Goal: Use online tool/utility: Utilize a website feature to perform a specific function

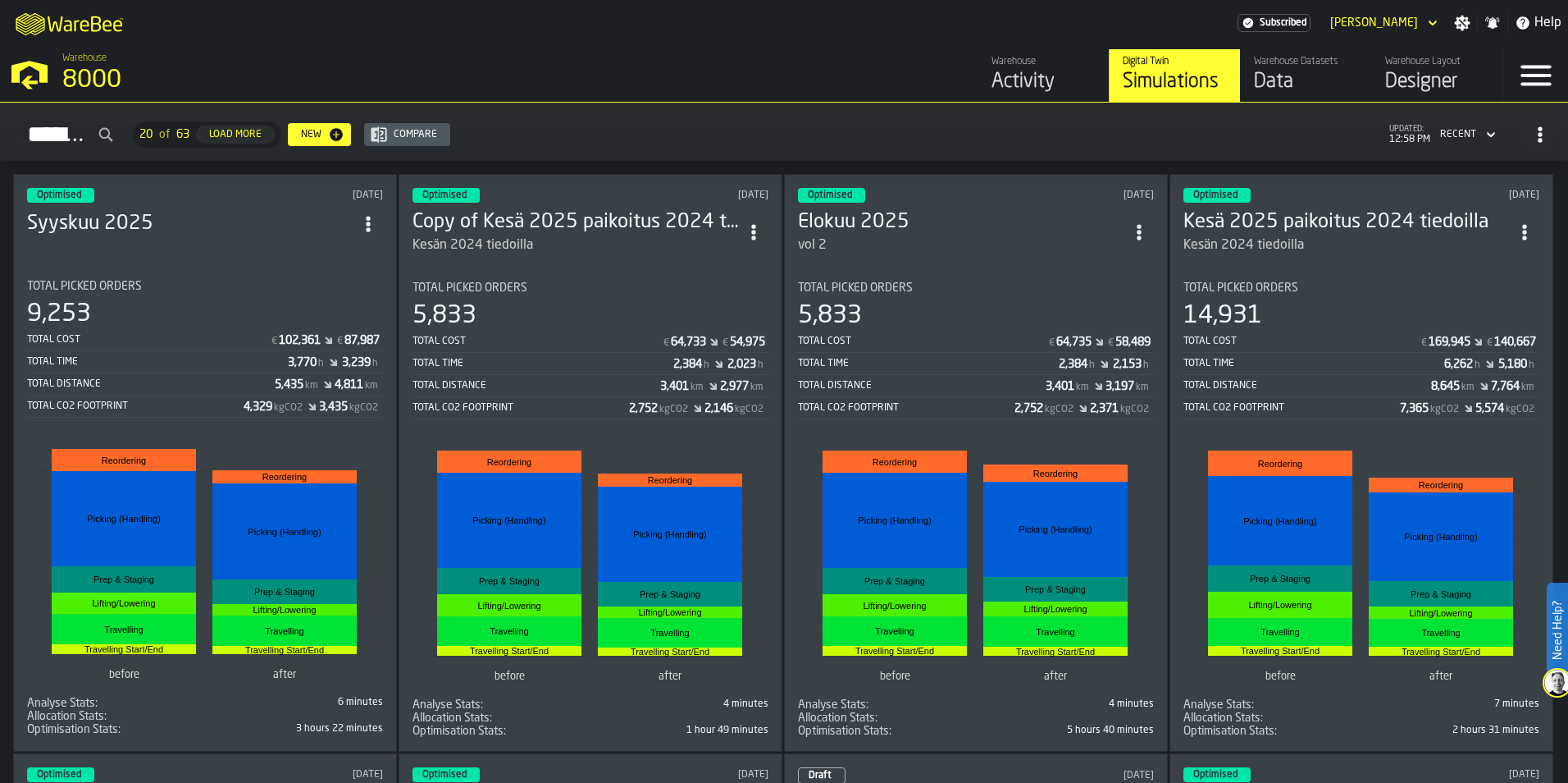
click at [150, 216] on h3 "Syyskuu 2025" at bounding box center [190, 224] width 326 height 26
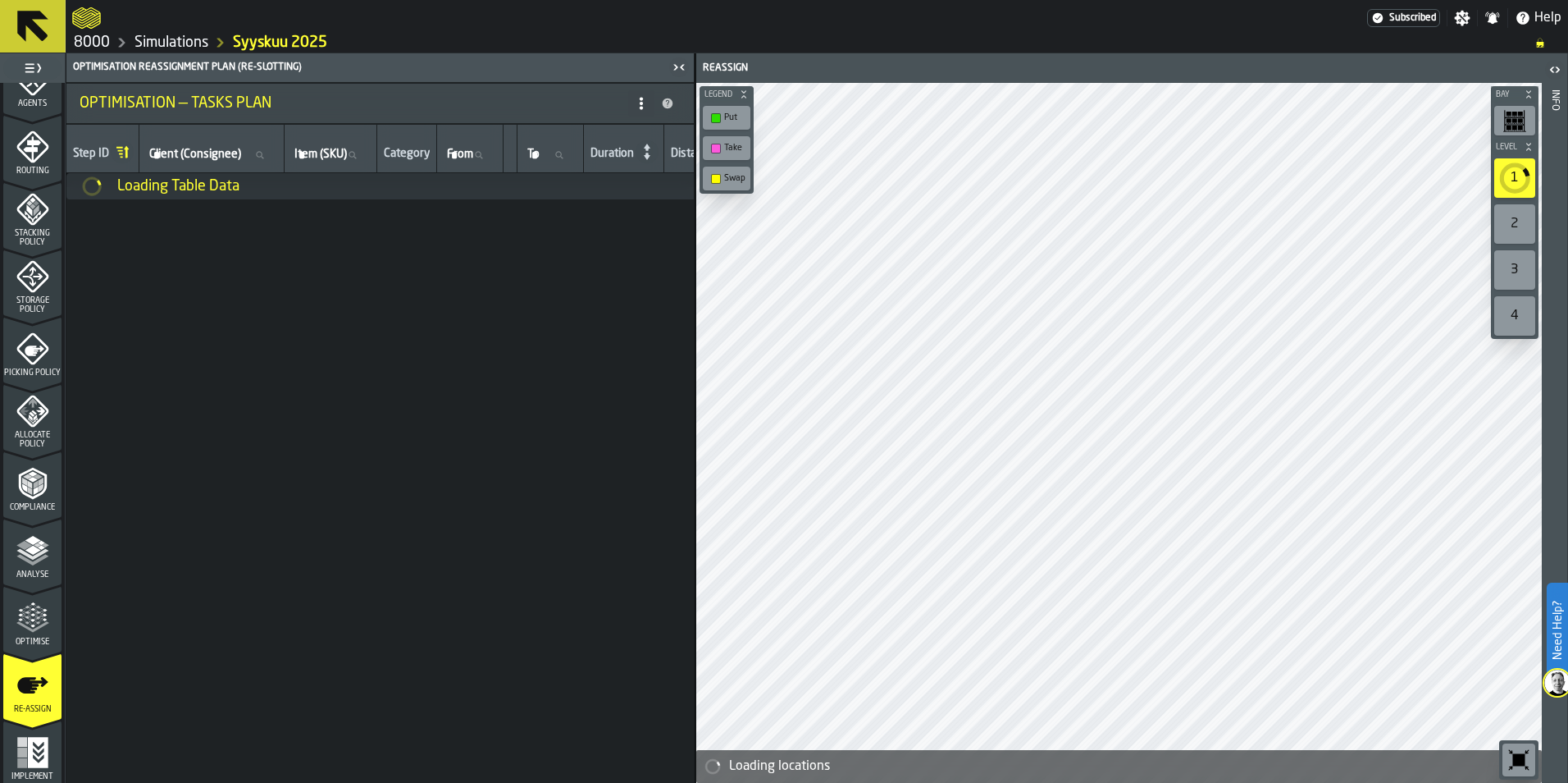
scroll to position [511, 0]
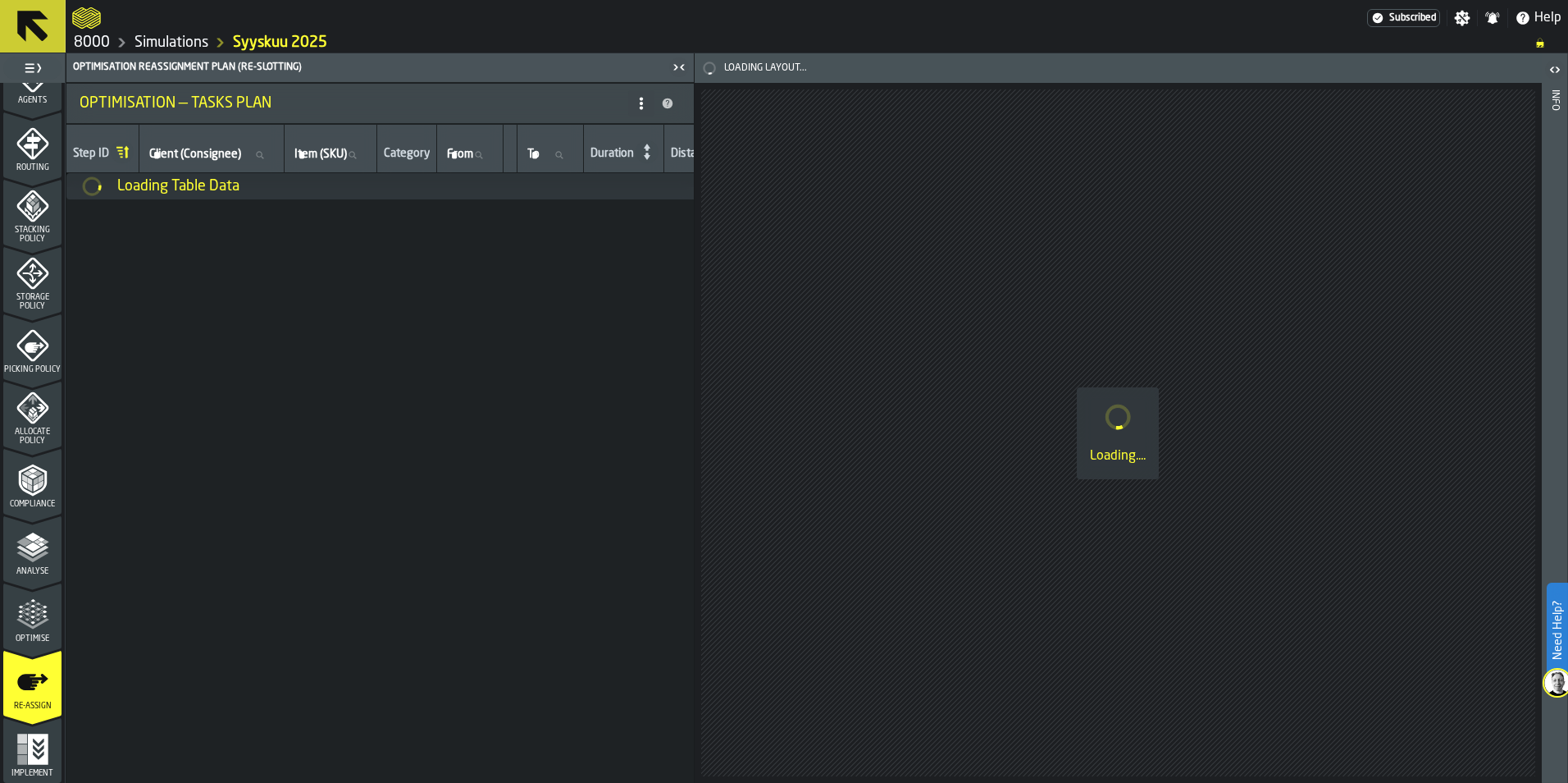
click at [672, 66] on icon "button-toggle-Close me" at bounding box center [679, 67] width 20 height 20
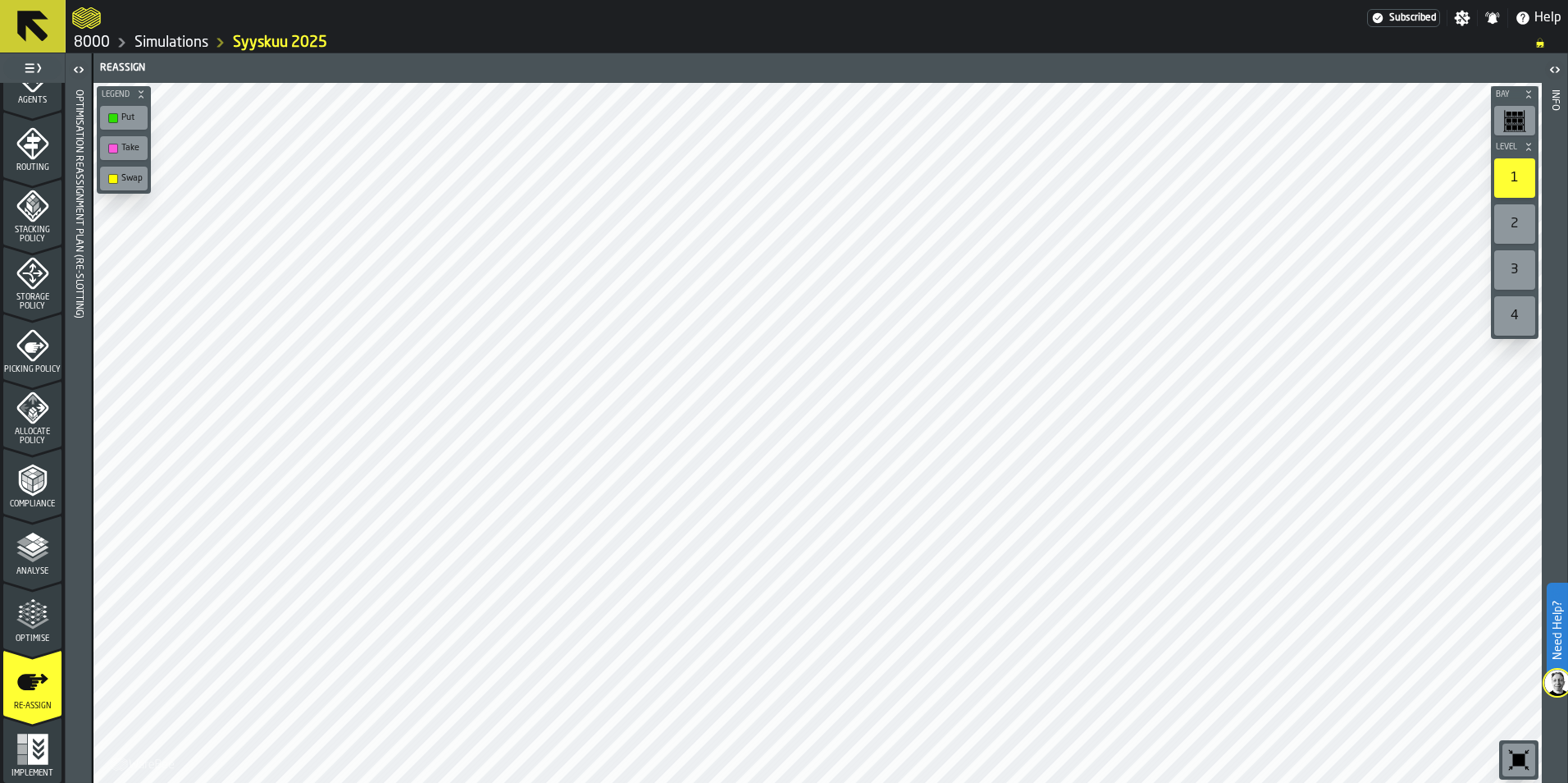
click at [16, 629] on icon "menu Optimise" at bounding box center [33, 615] width 33 height 33
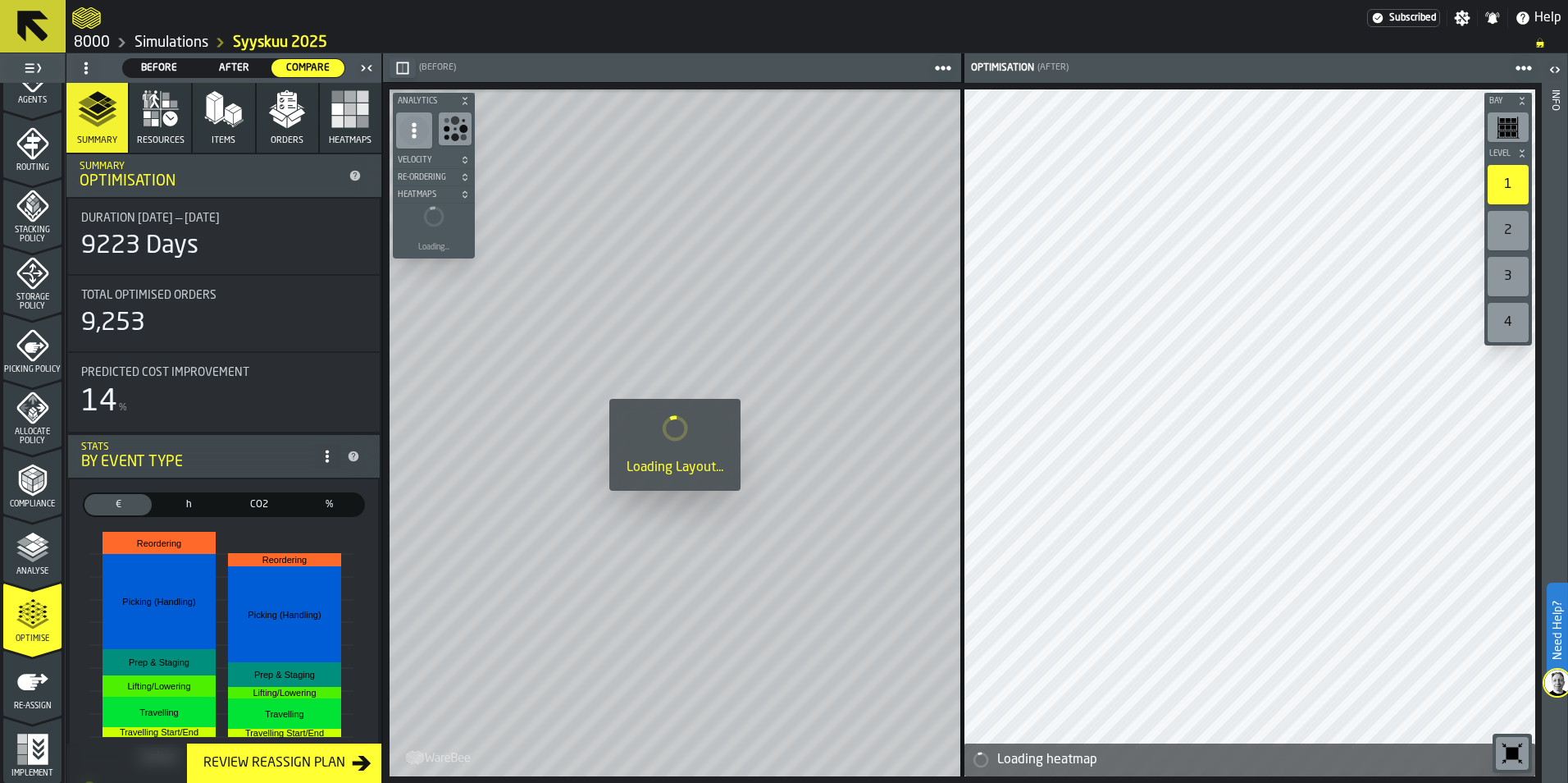
click at [365, 70] on icon "button-toggle-Close me" at bounding box center [366, 68] width 20 height 20
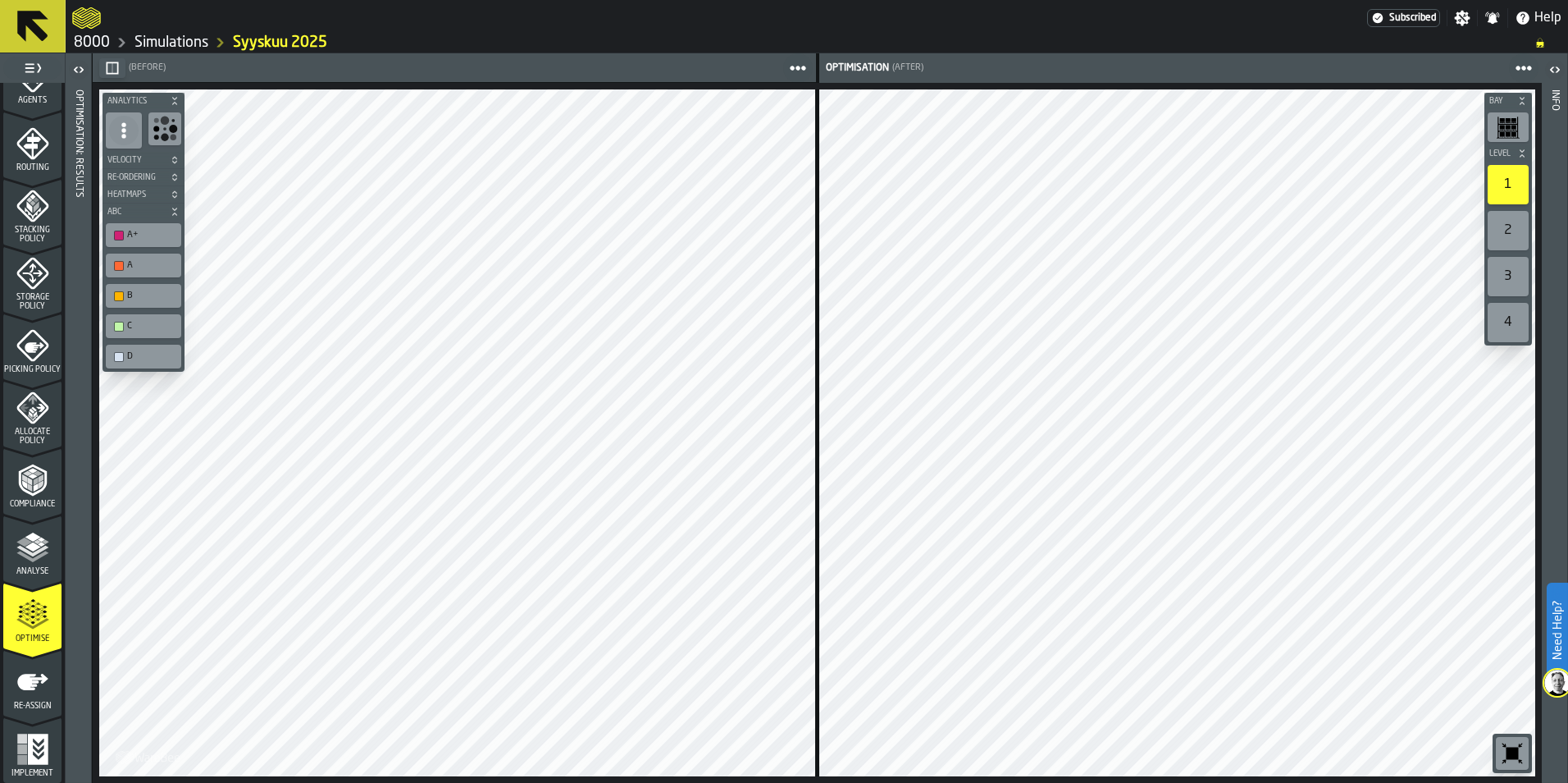
click at [214, 143] on div "Bay Level 1 2 3 4 M A K I N G W A R E H O U S E S M O R E EF F I C I E N T Anal…" at bounding box center [817, 433] width 1449 height 700
click at [172, 98] on icon "button-" at bounding box center [175, 101] width 10 height 10
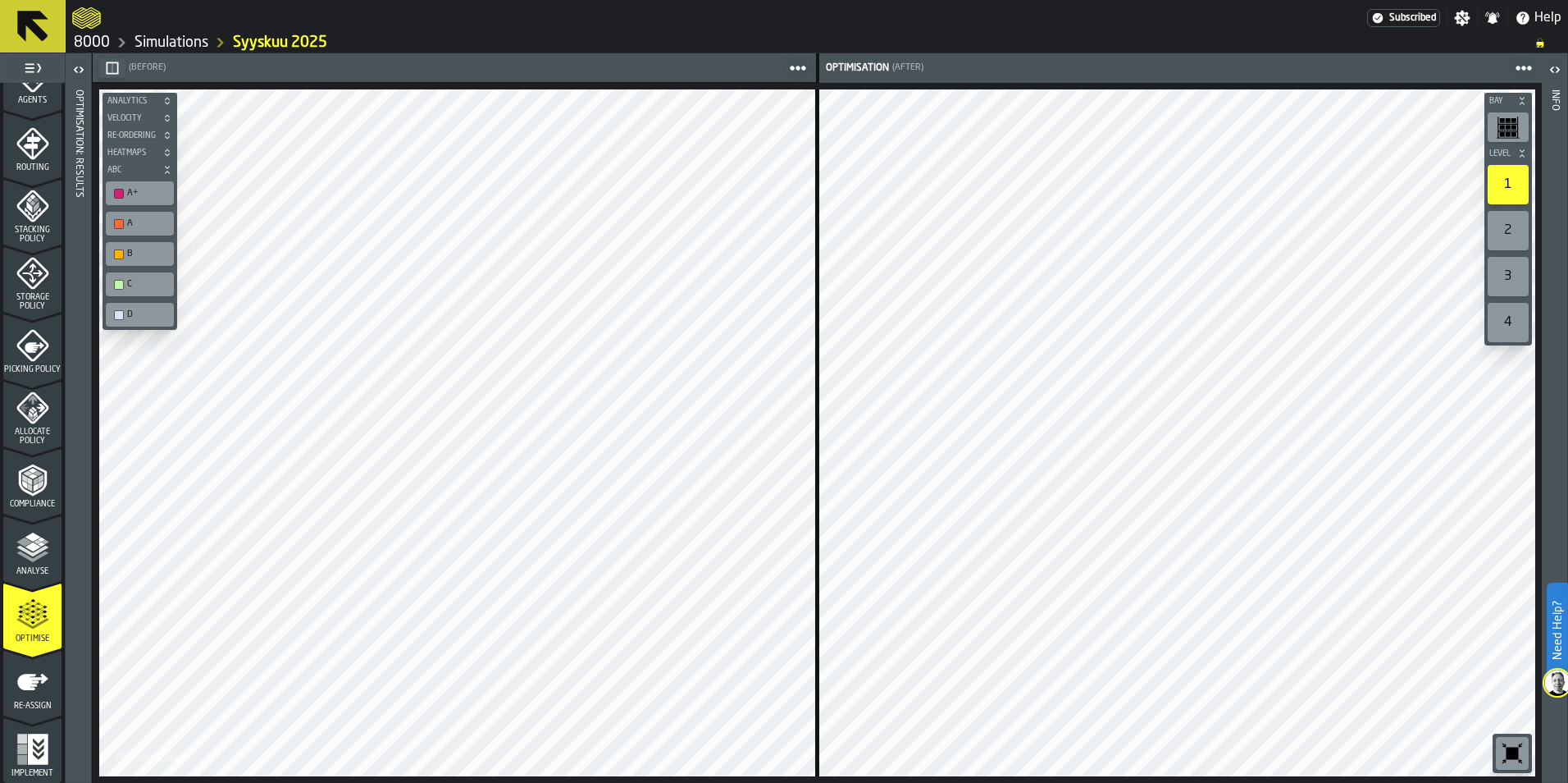
click at [168, 96] on icon "button-" at bounding box center [167, 101] width 10 height 10
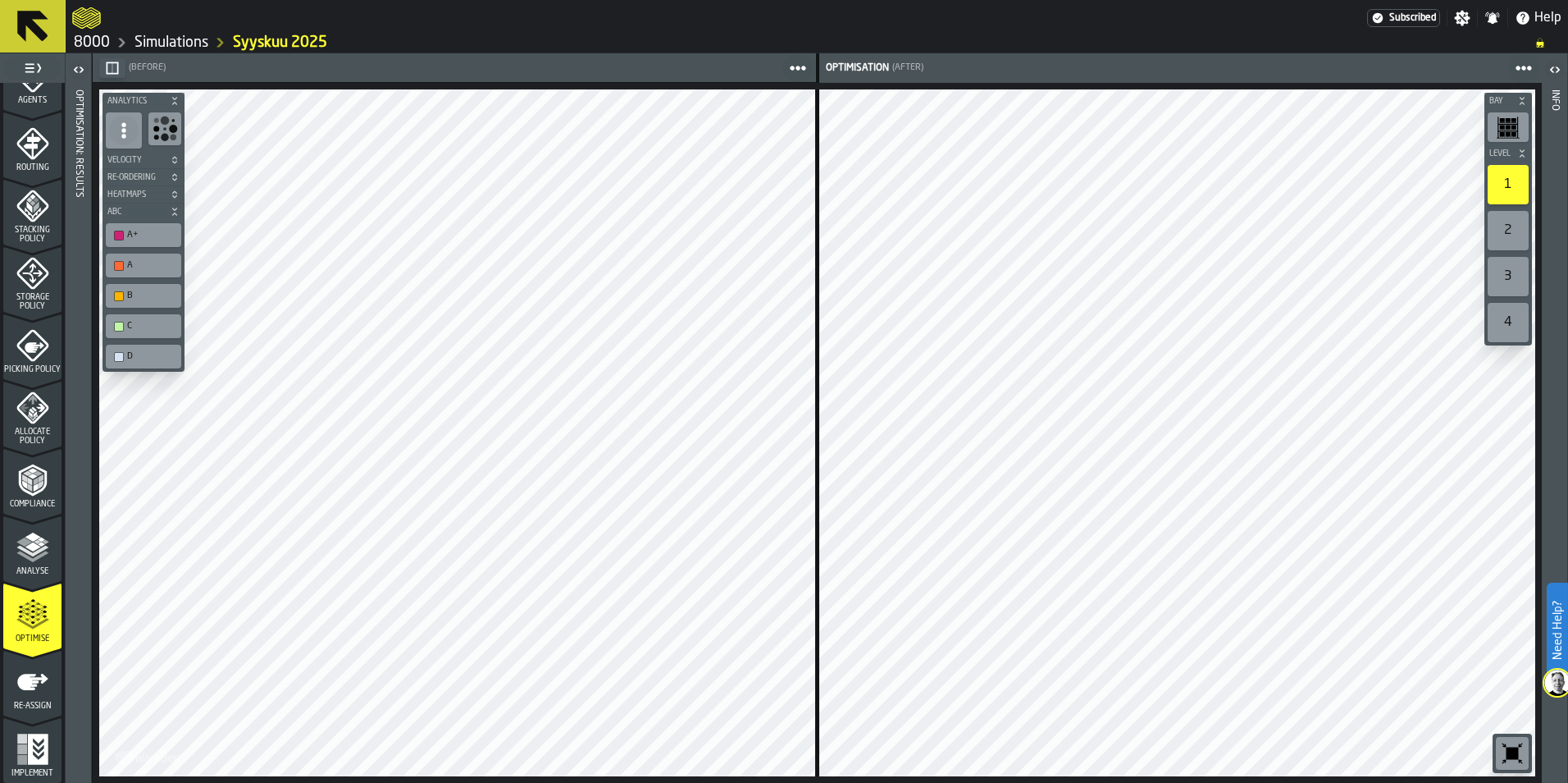
click at [168, 96] on span "button-" at bounding box center [175, 101] width 16 height 10
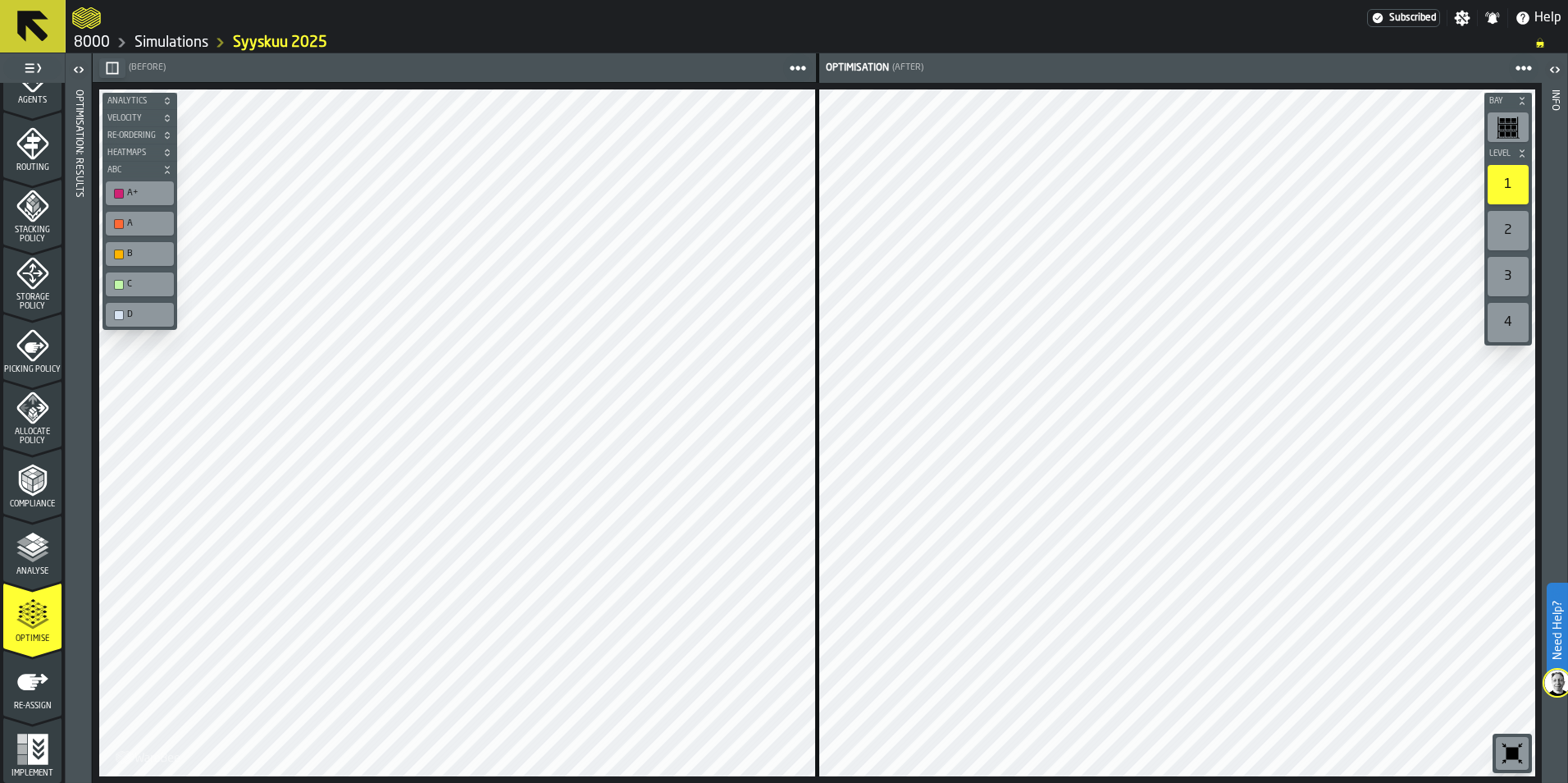
click at [203, 106] on div "Bay Level 1 2 3 4 M A K I N G W A R E H O U S E S M O R E EF F I C I E N T Anal…" at bounding box center [817, 433] width 1449 height 700
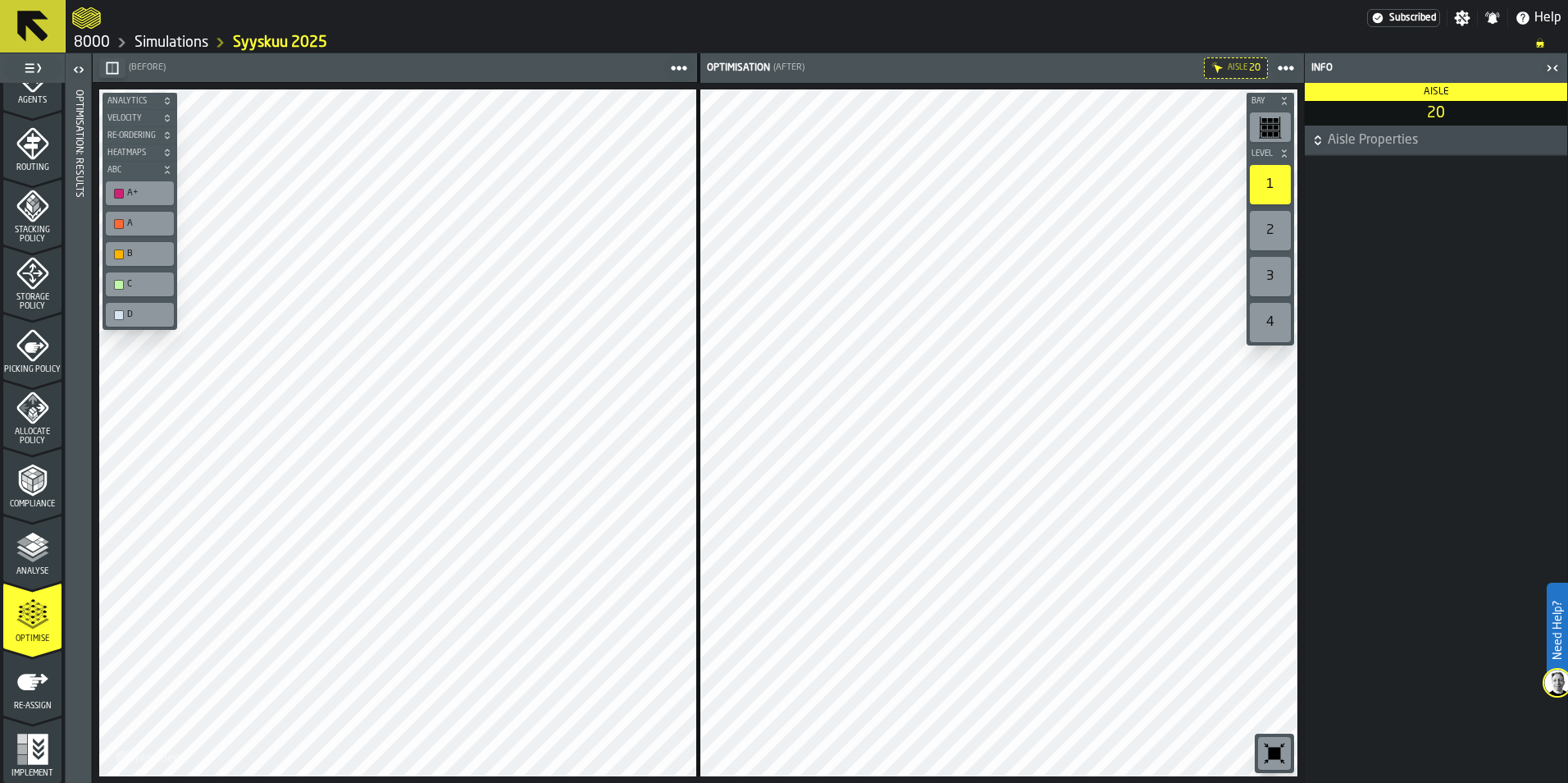
click at [1553, 72] on icon "button-toggle-Close me" at bounding box center [1553, 68] width 20 height 20
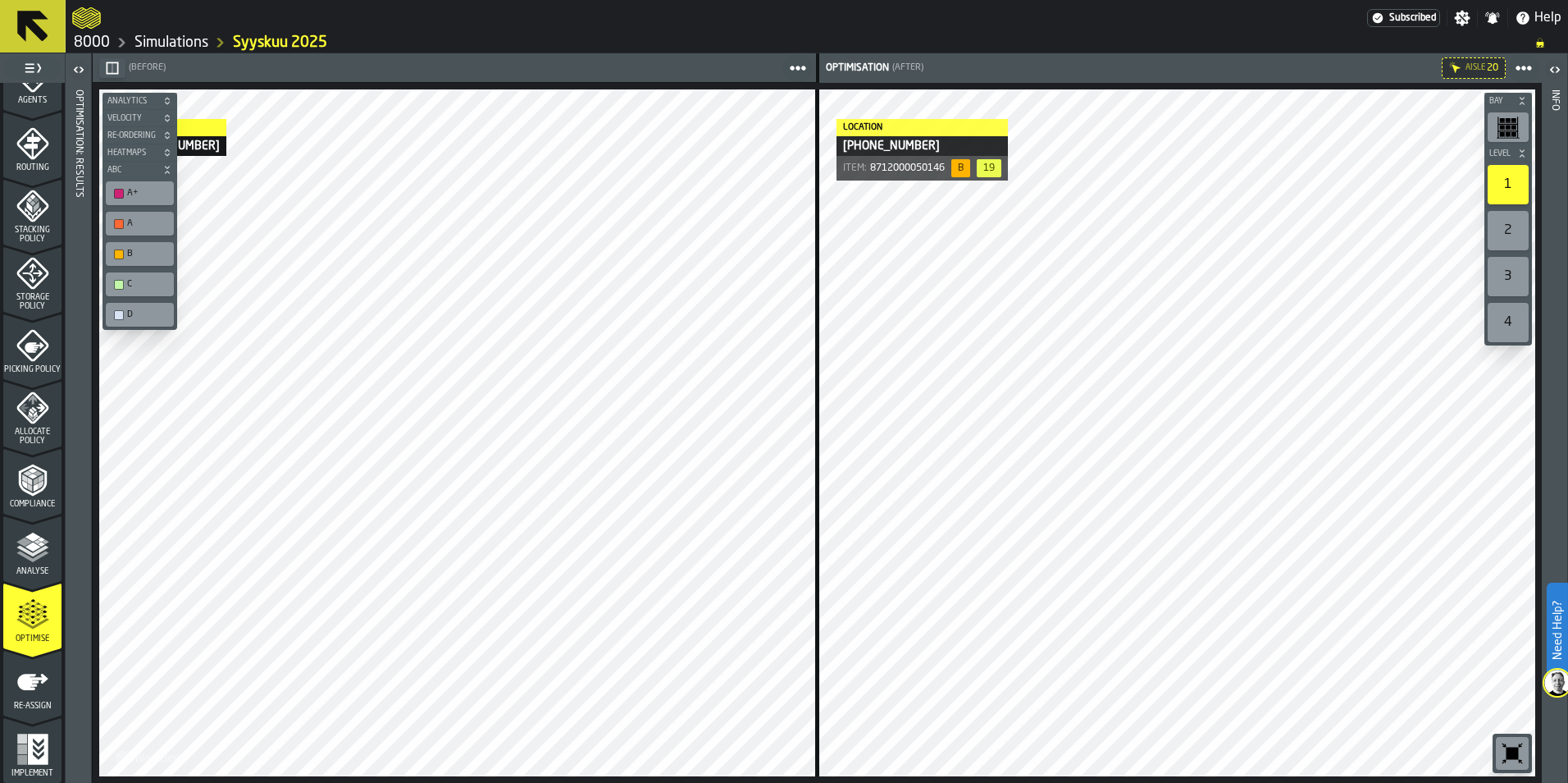
click at [81, 69] on icon "button-toggle-Open" at bounding box center [81, 69] width 5 height 5
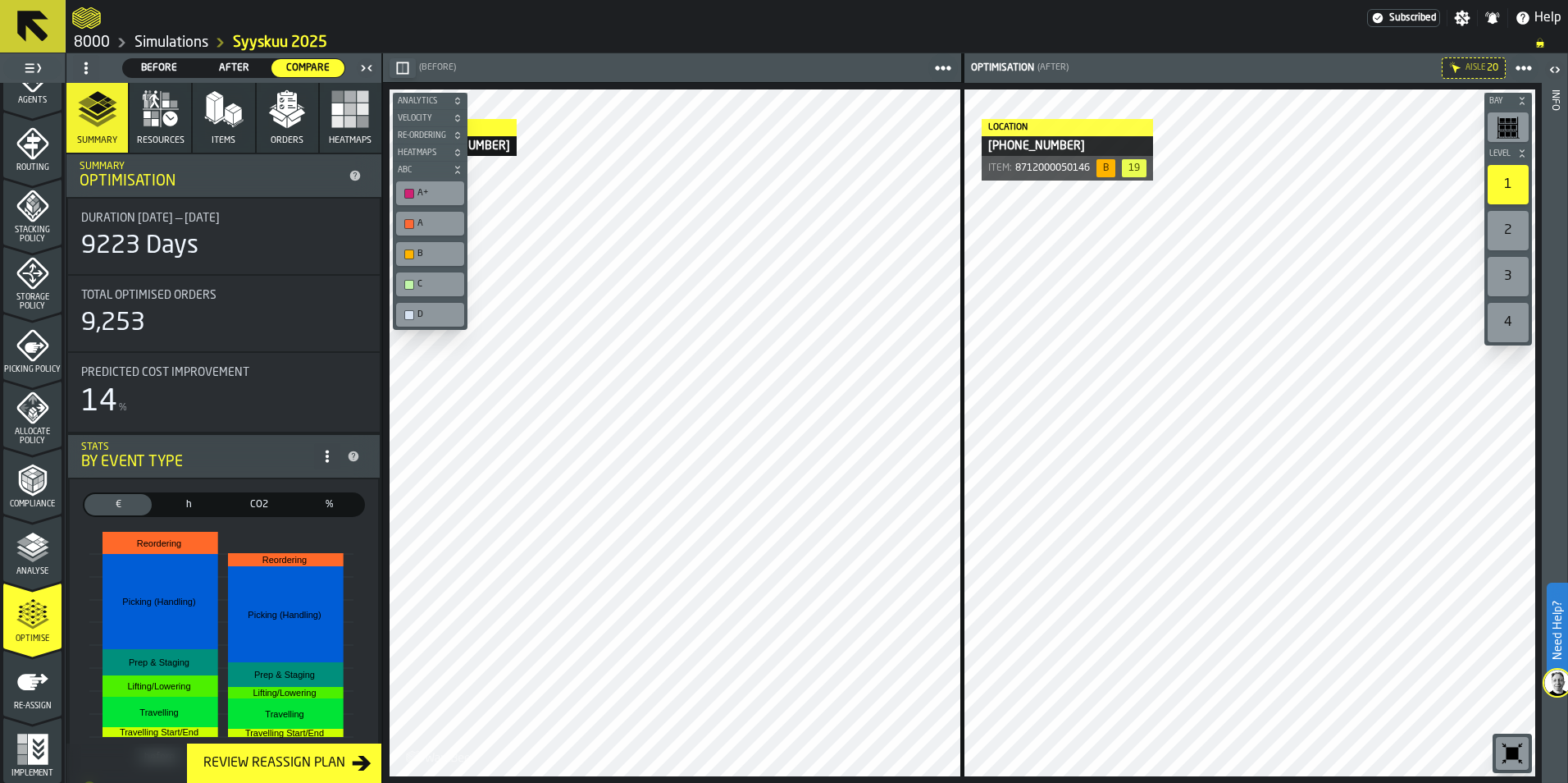
click at [164, 130] on button "Resources" at bounding box center [161, 117] width 62 height 70
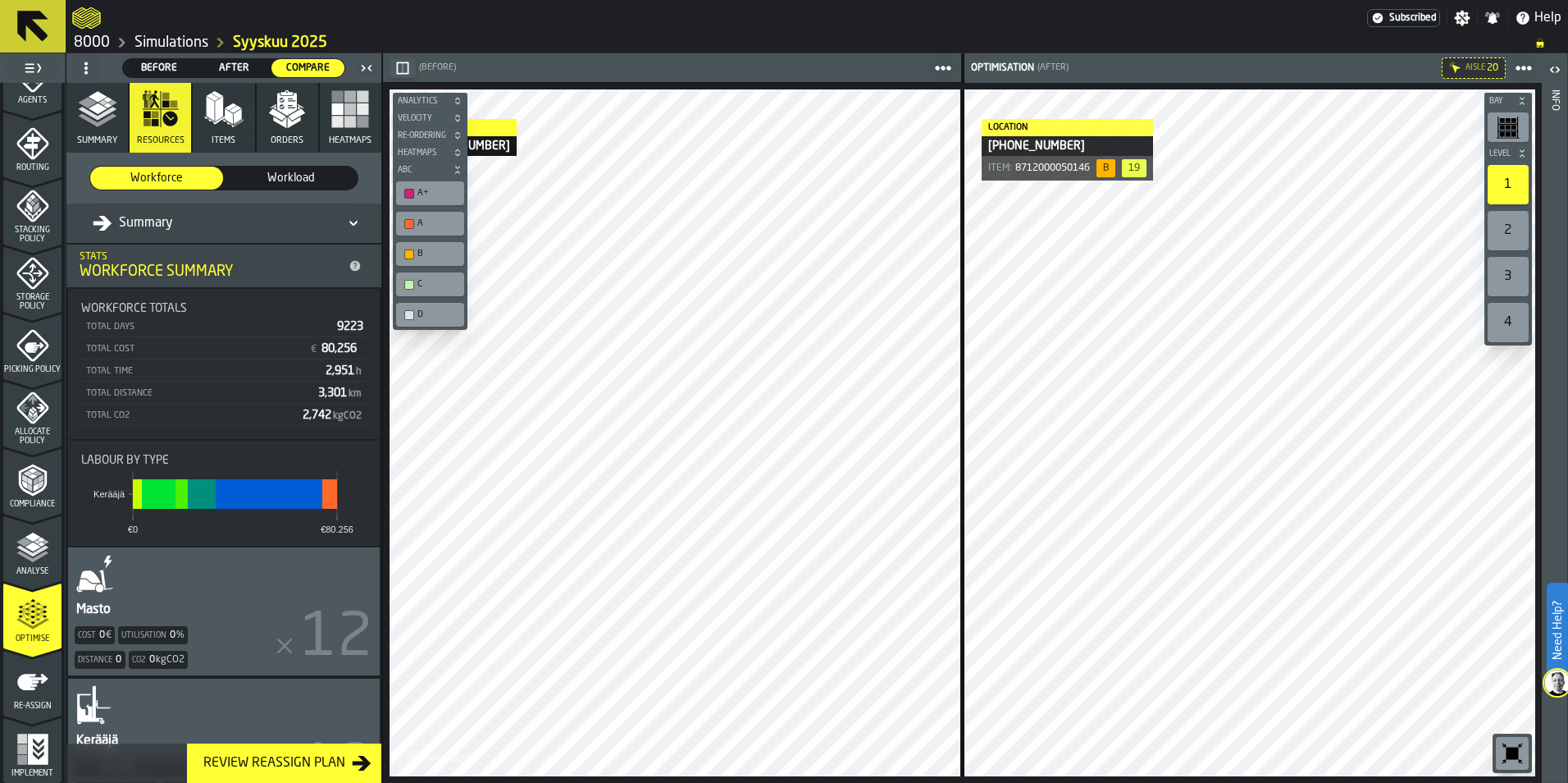
click at [19, 565] on div "Analyse" at bounding box center [33, 554] width 58 height 45
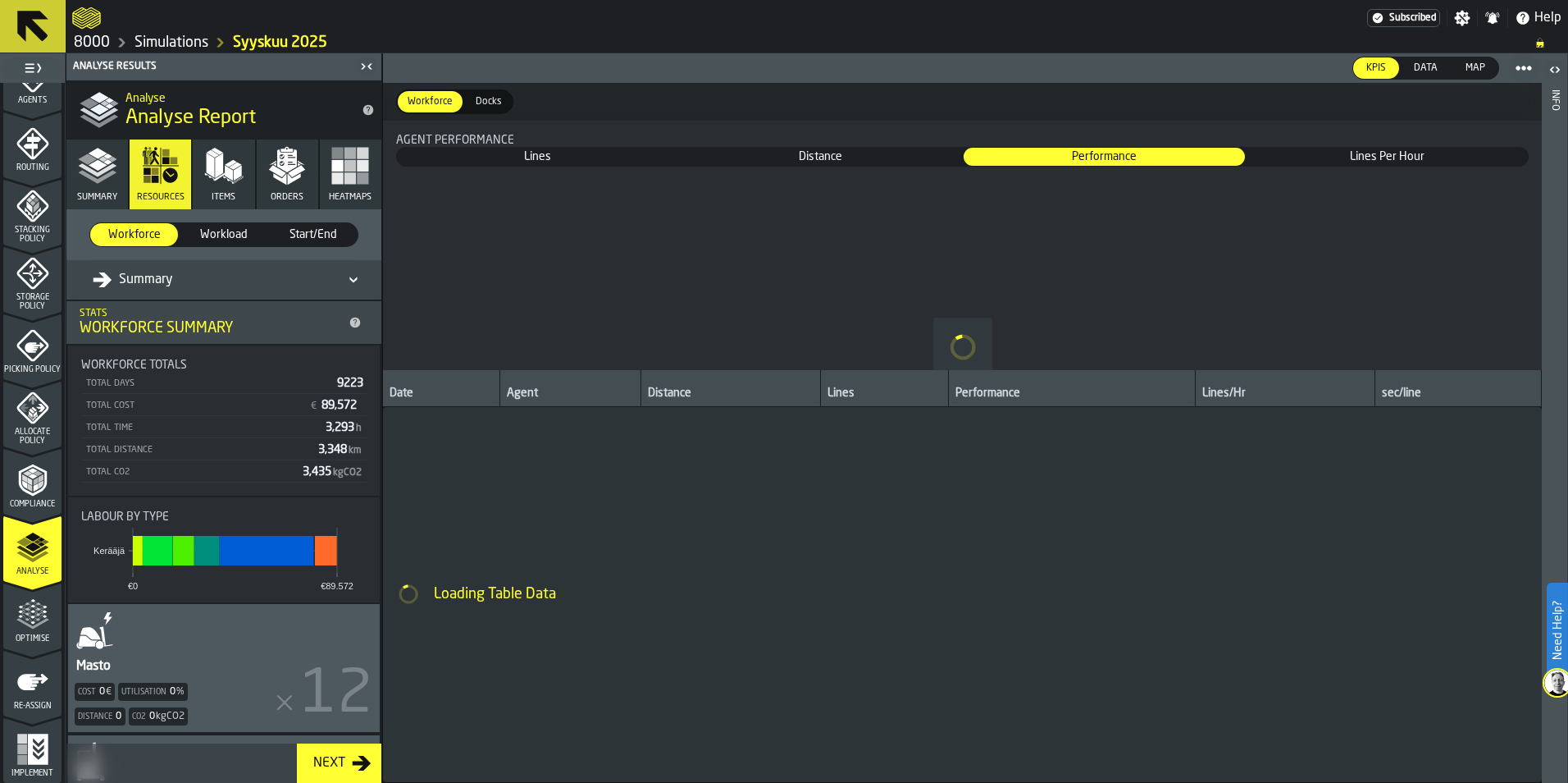
click at [27, 627] on icon "menu Optimise" at bounding box center [33, 615] width 33 height 33
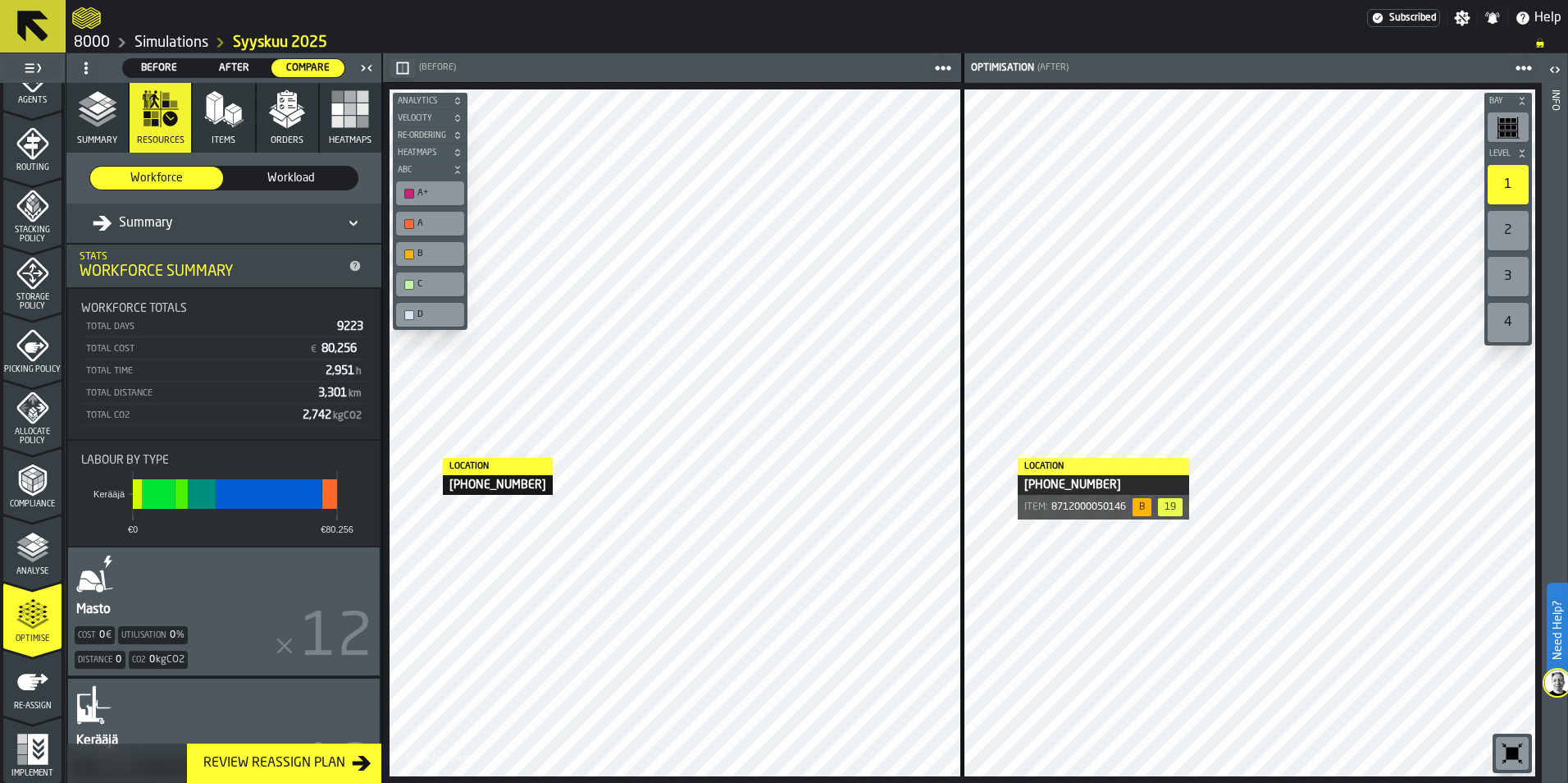
click at [113, 127] on icon "button" at bounding box center [97, 108] width 39 height 39
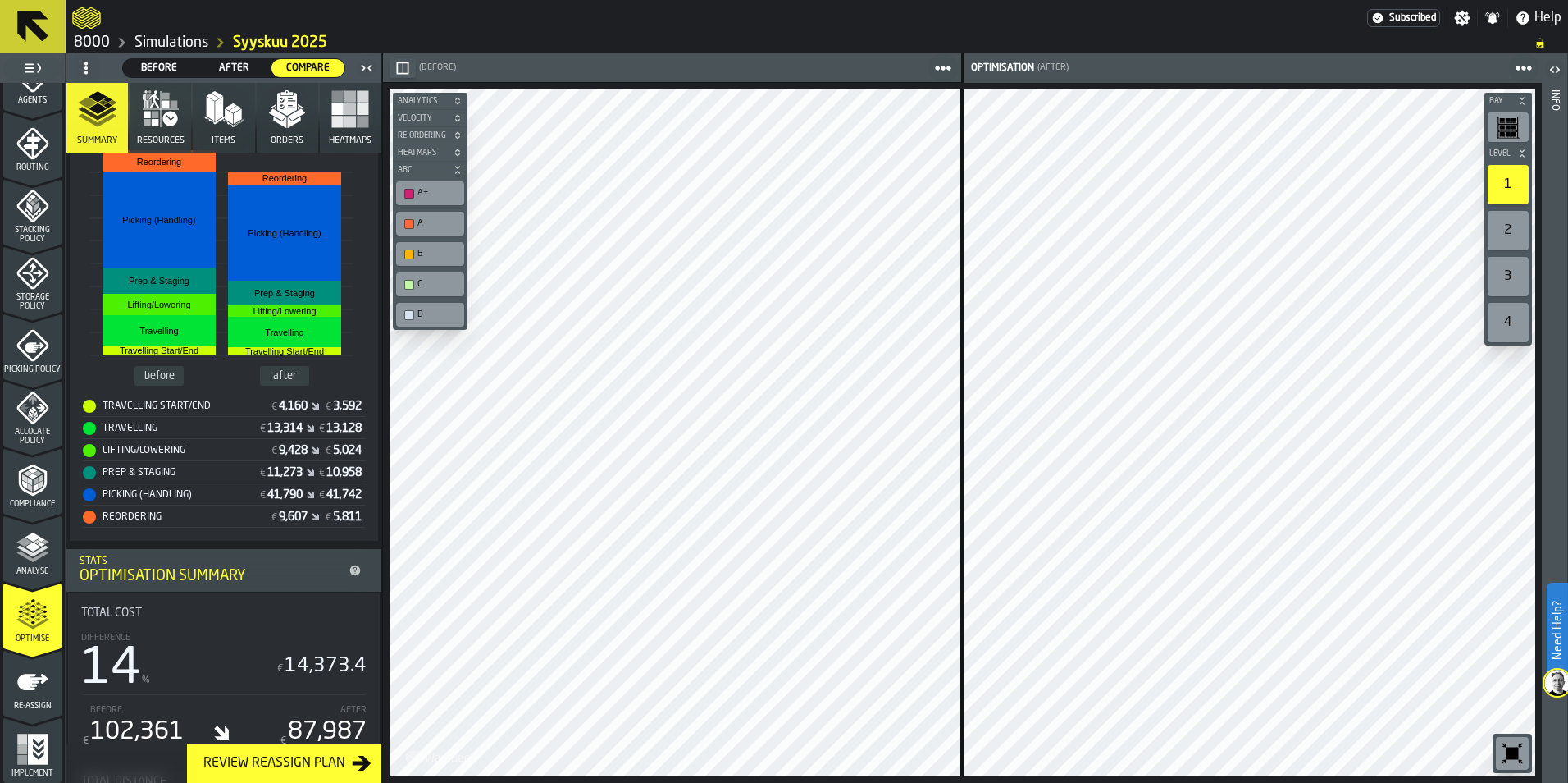
scroll to position [410, 0]
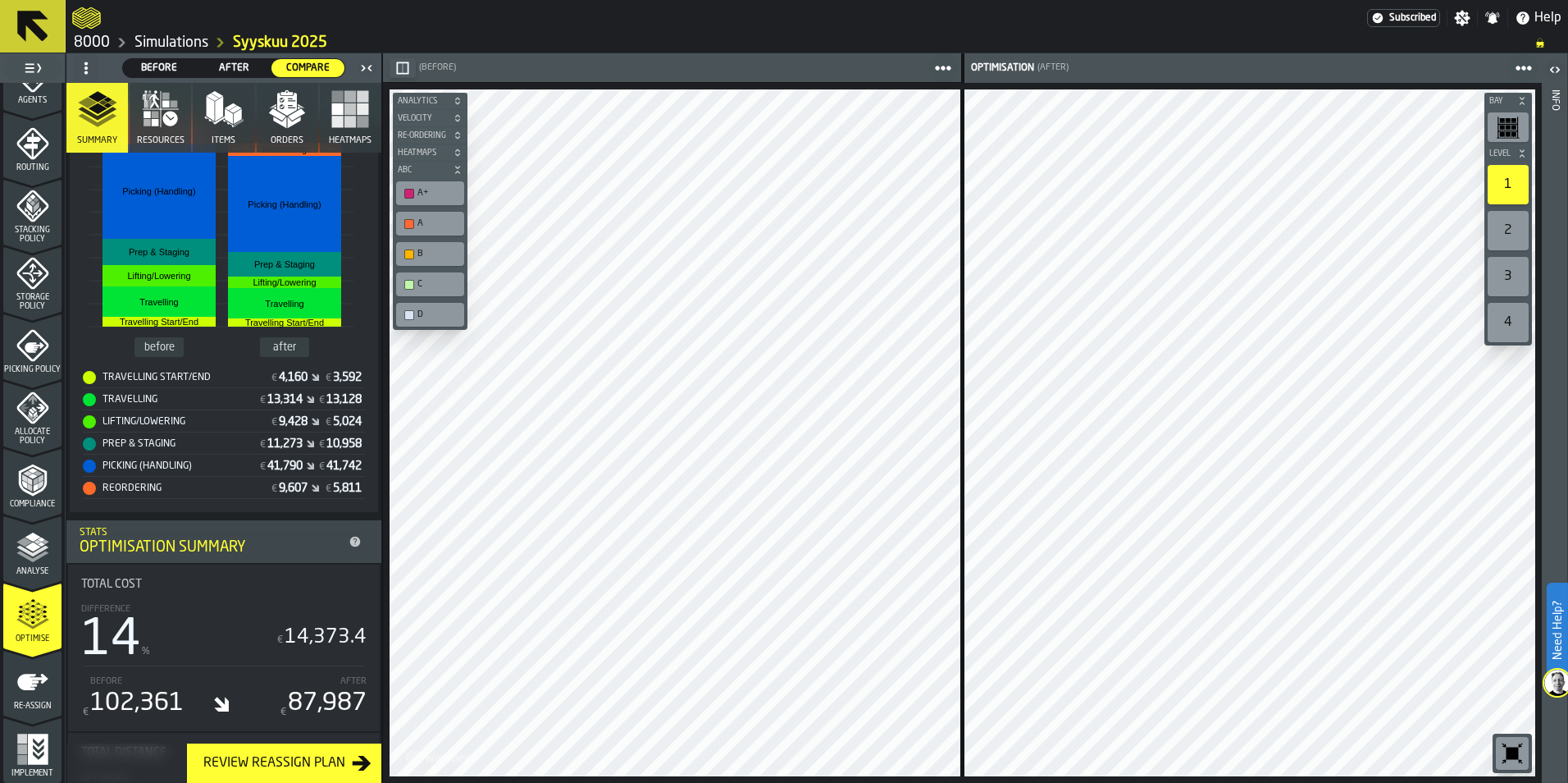
click at [454, 138] on icon "button-" at bounding box center [457, 135] width 10 height 10
